Goal: Task Accomplishment & Management: Manage account settings

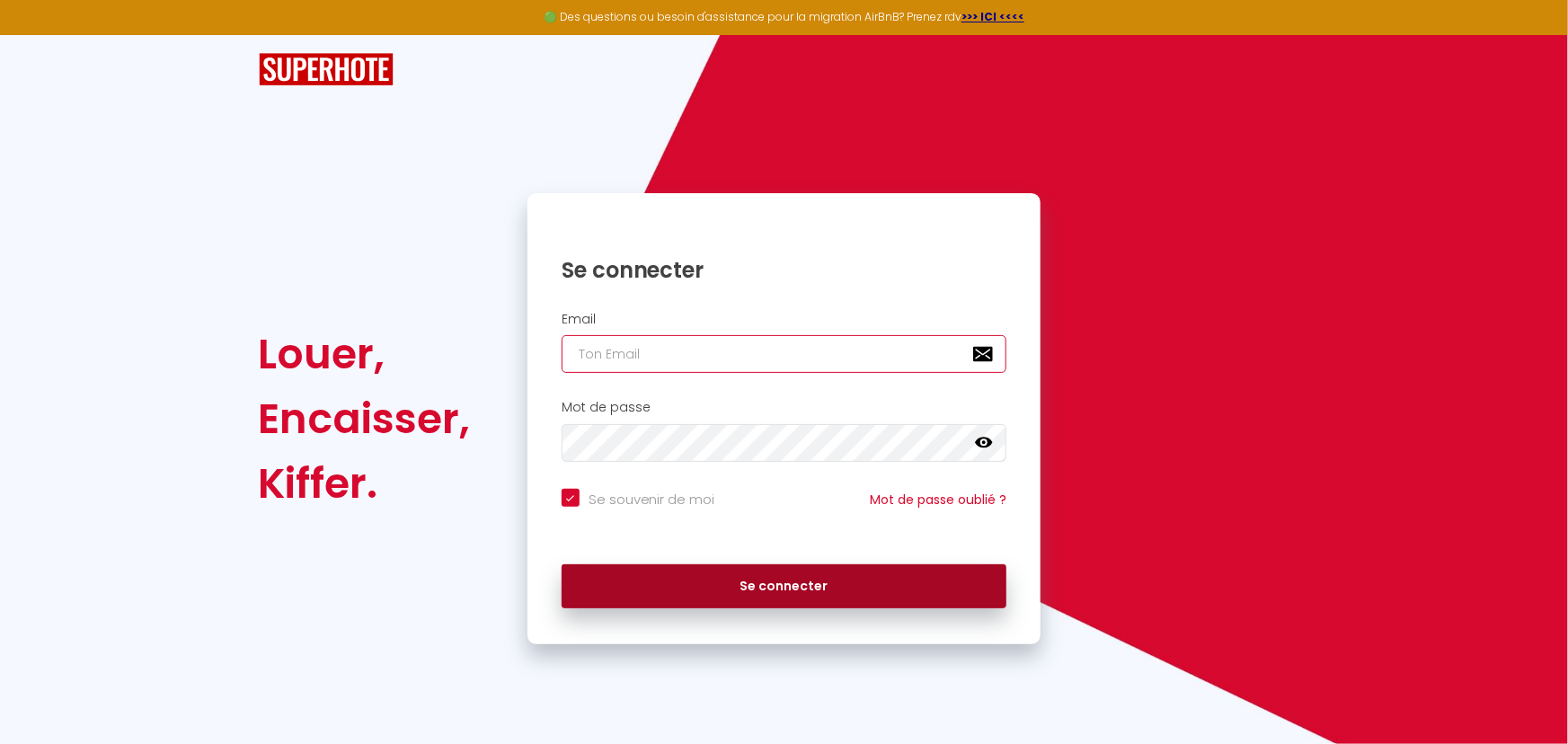
type input "[PERSON_NAME][EMAIL_ADDRESS][DOMAIN_NAME]"
click at [822, 590] on button "Se connecter" at bounding box center [784, 586] width 446 height 44
checkbox input "true"
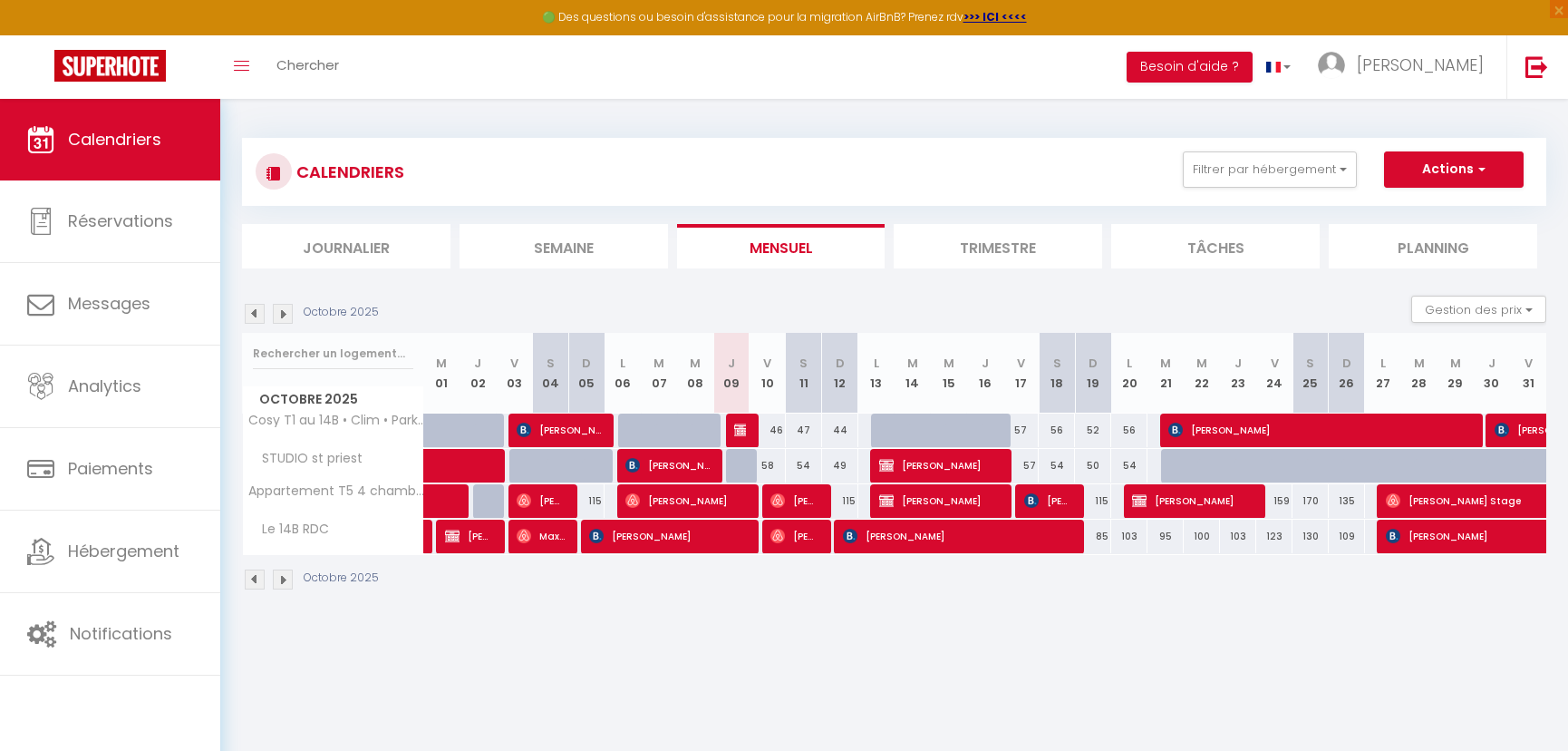
drag, startPoint x: 1243, startPoint y: 374, endPoint x: 1071, endPoint y: 387, distance: 172.5
click at [1071, 387] on tr "Octobre 2025 M 01 J 02 V 03 S 04 D 05 L 06 M 07 M 08 J 09 V 10 S 11 D 12 L 13 M…" at bounding box center [895, 373] width 1304 height 81
click at [1202, 314] on div "Octobre 2025 Gestion des prix Nb Nuits minimum Règles Disponibilité" at bounding box center [894, 313] width 1304 height 37
drag, startPoint x: 1202, startPoint y: 605, endPoint x: 1171, endPoint y: 604, distance: 31.0
click at [1171, 604] on div "CALENDRIERS Filtrer par hébergement Tous STUDIO st priest Appartement T5 4 cham…" at bounding box center [894, 364] width 1348 height 532
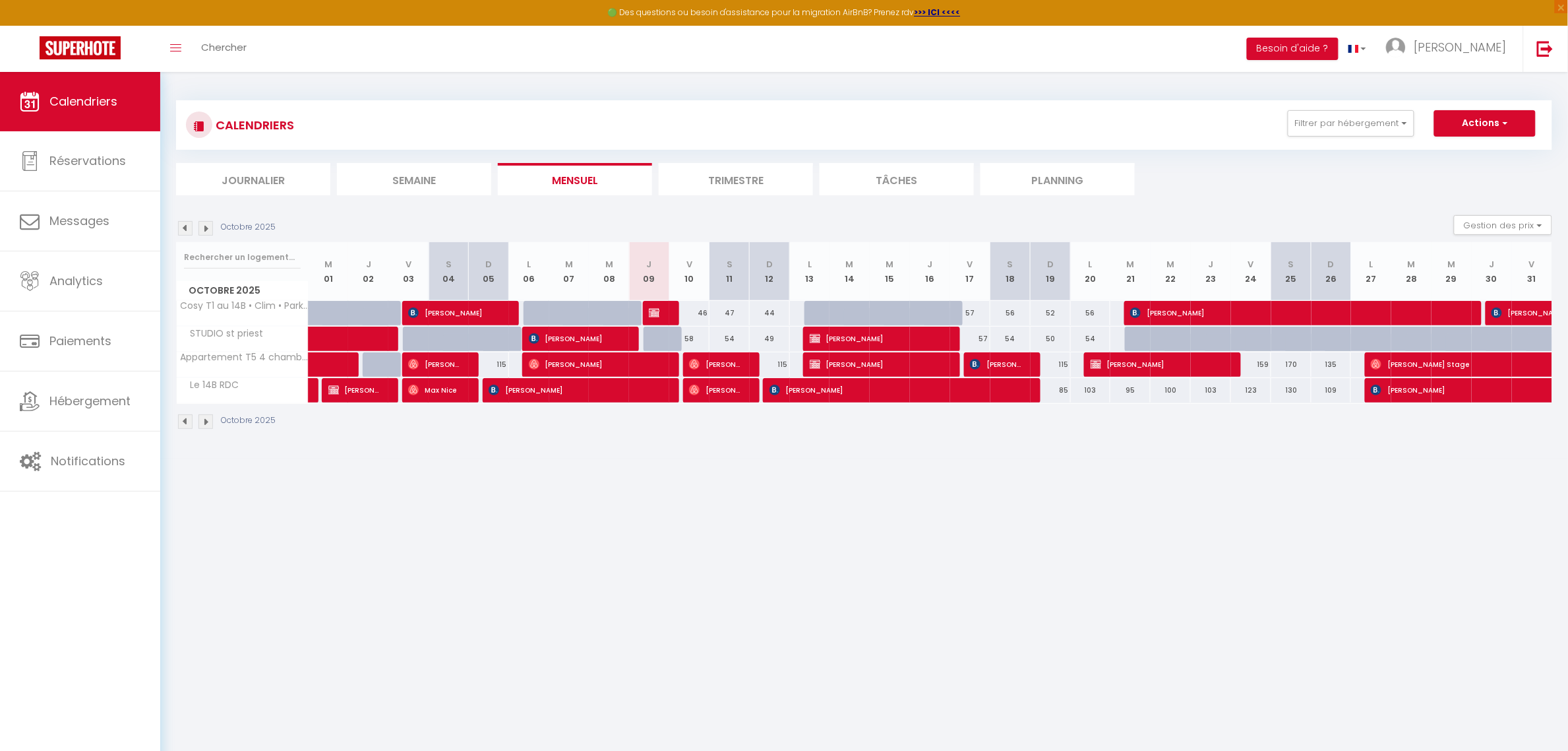
click at [202, 425] on img at bounding box center [206, 422] width 15 height 15
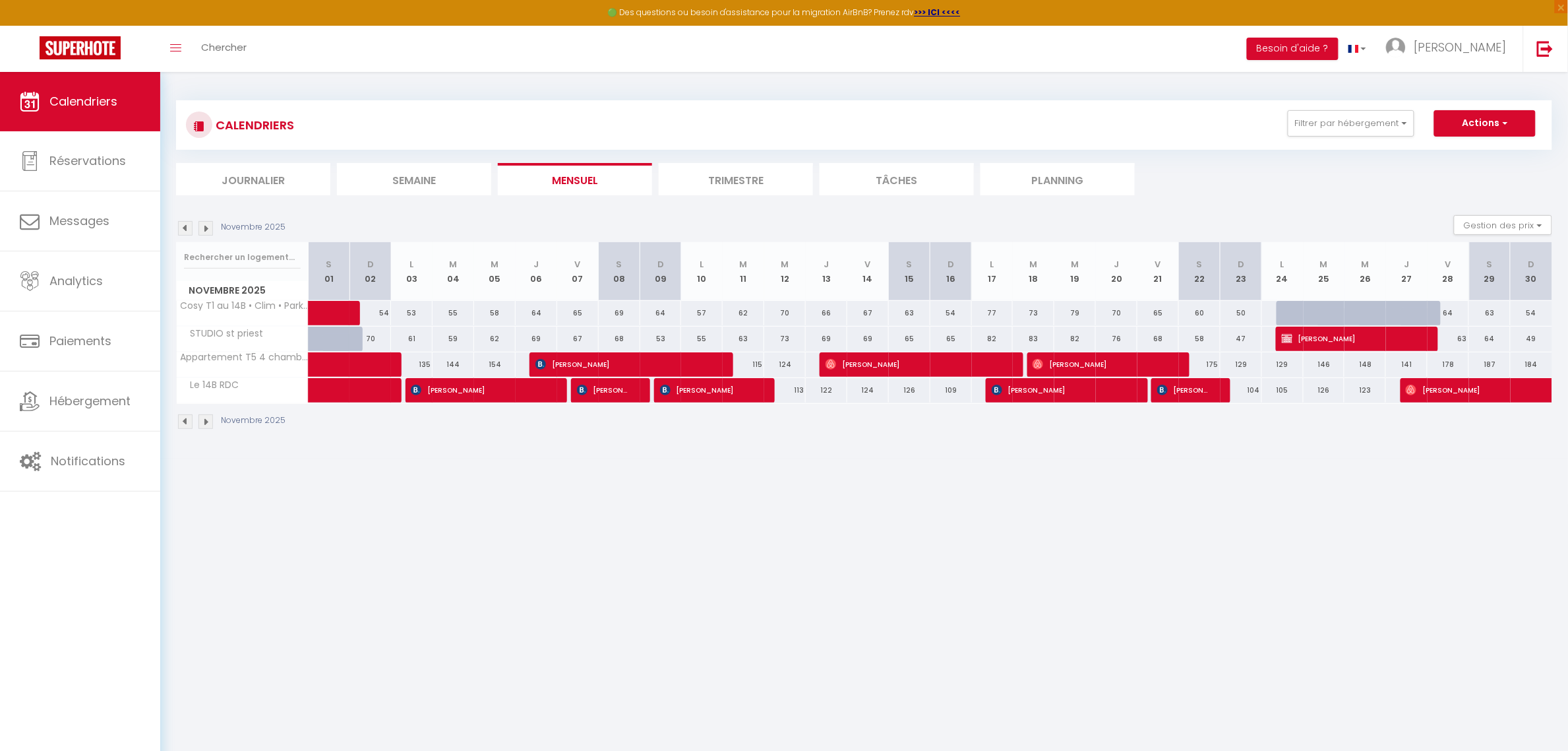
click at [185, 425] on img at bounding box center [185, 422] width 15 height 15
